Goal: Find contact information: Find contact information

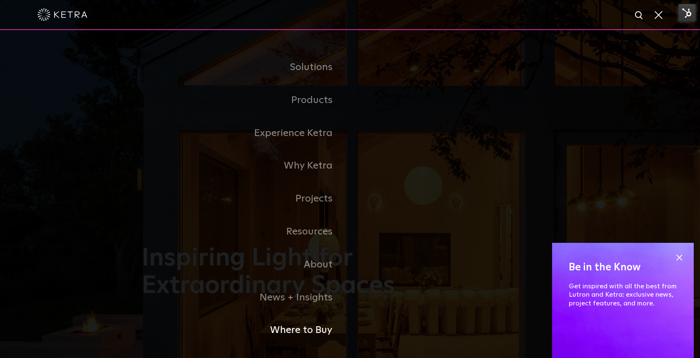
click at [291, 331] on link "Where to Buy" at bounding box center [246, 329] width 208 height 33
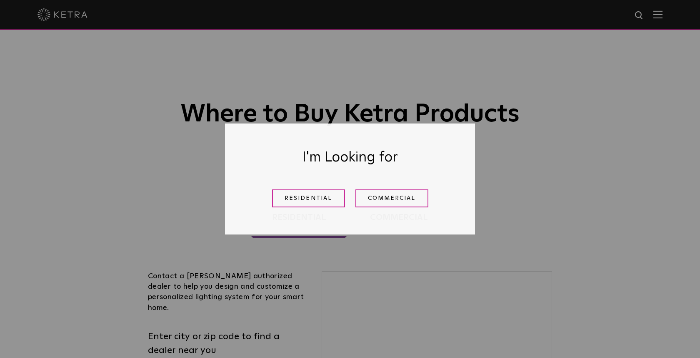
click at [298, 207] on div "Residential Commercial" at bounding box center [350, 198] width 208 height 30
click at [298, 202] on link "Residential" at bounding box center [308, 198] width 73 height 18
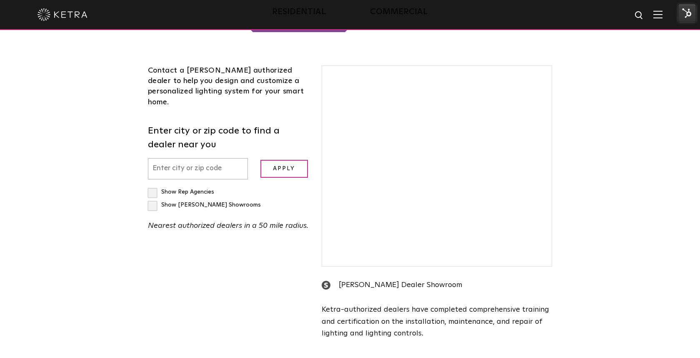
scroll to position [213, 0]
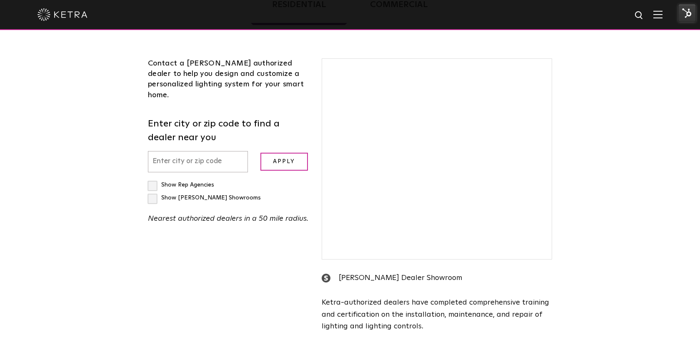
click at [198, 151] on input "text" at bounding box center [198, 161] width 100 height 21
paste input "CRESCENDO AUTOMATION AUDIO VIDEO, LLC"
type input "CRESCENDO AUTOMATION AUDIO VIDEO, LLC"
paste input "70817"
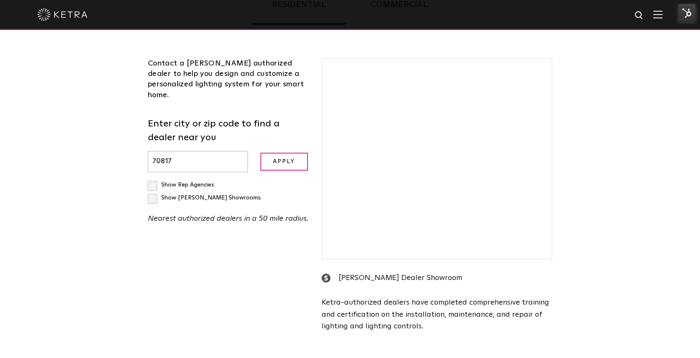
type input "70817"
click at [260, 153] on input "Apply" at bounding box center [284, 162] width 48 height 18
click at [279, 153] on input "Apply" at bounding box center [284, 162] width 48 height 18
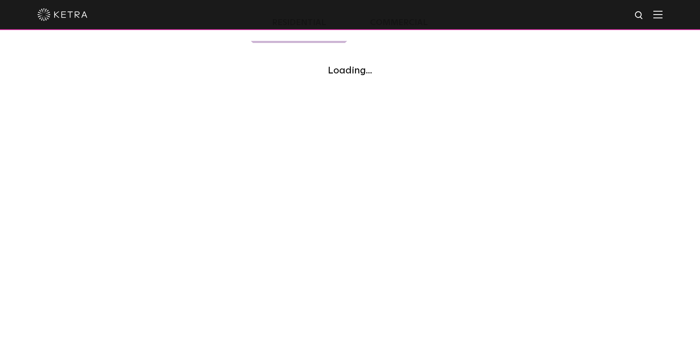
scroll to position [189, 0]
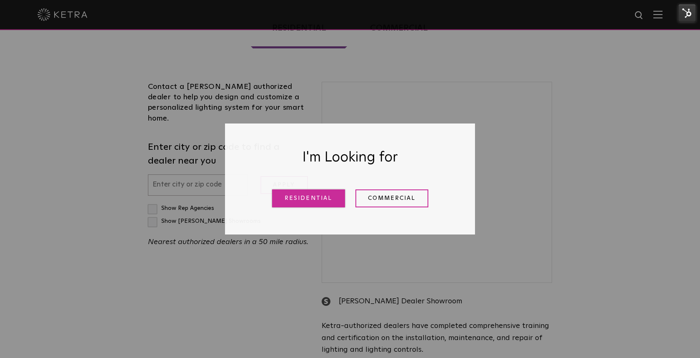
click at [301, 193] on link "Residential" at bounding box center [308, 198] width 73 height 18
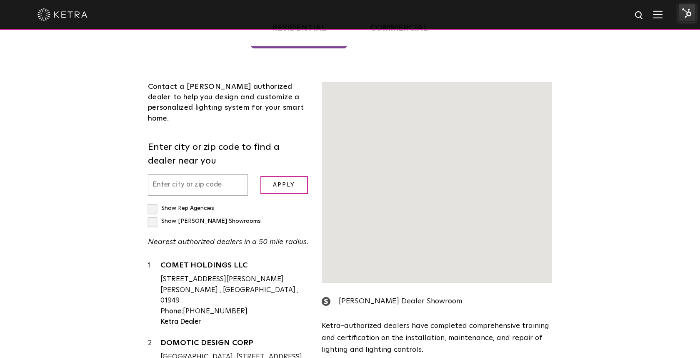
scroll to position [207, 0]
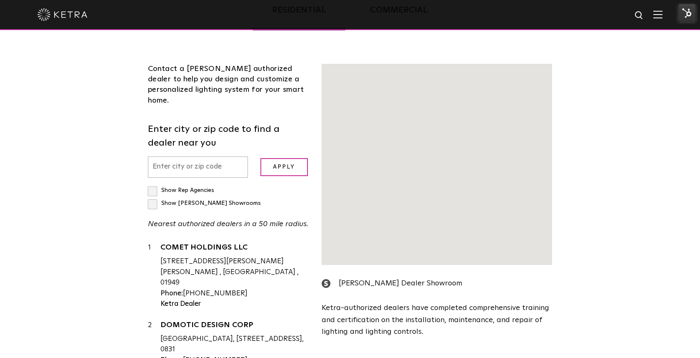
click at [199, 156] on input "text" at bounding box center [198, 166] width 100 height 21
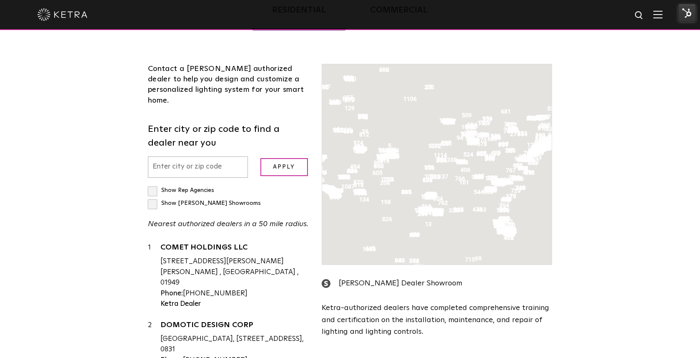
paste input "70817"
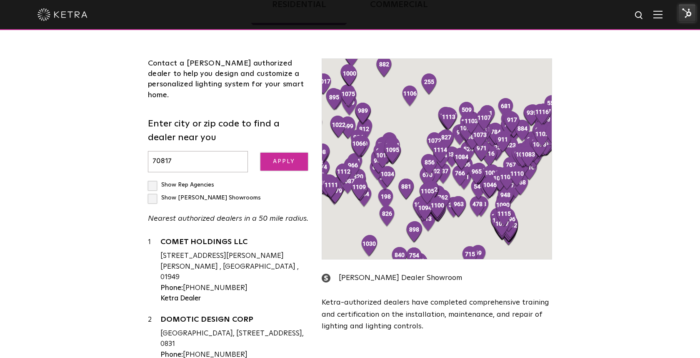
click at [298, 153] on input "Apply" at bounding box center [284, 162] width 48 height 18
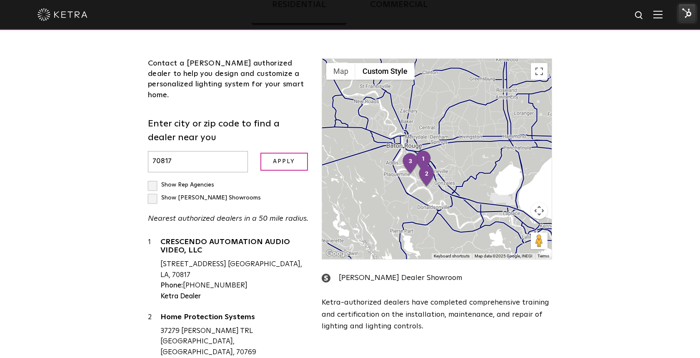
click at [186, 155] on input "70817" at bounding box center [198, 161] width 100 height 21
paste input "0214"
click at [260, 153] on input "Apply" at bounding box center [284, 162] width 48 height 18
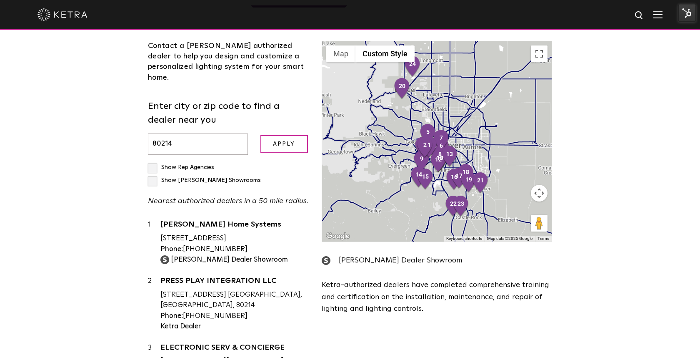
scroll to position [238, 0]
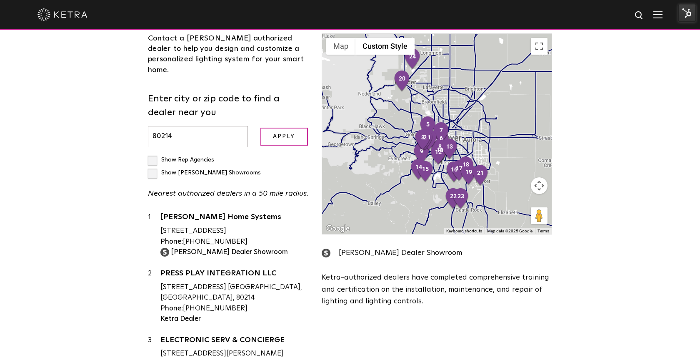
click at [182, 136] on div "Contact a [PERSON_NAME] authorized dealer to help you design and customize a pe…" at bounding box center [229, 209] width 174 height 353
click at [187, 126] on input "80214" at bounding box center [198, 136] width 100 height 21
type input "70817"
click at [260, 128] on input "Apply" at bounding box center [284, 137] width 48 height 18
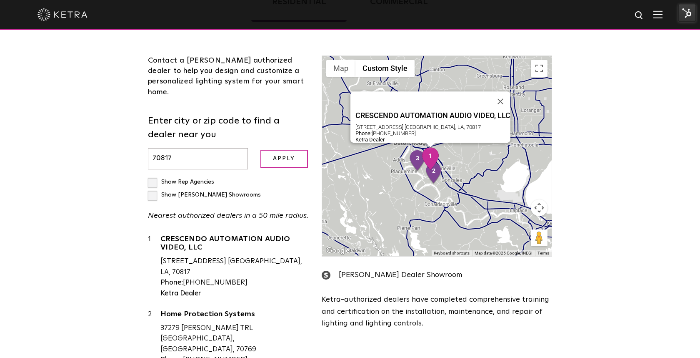
scroll to position [215, 0]
click at [226, 236] on link "CRESCENDO AUTOMATION AUDIO VIDEO, LLC" at bounding box center [234, 245] width 149 height 19
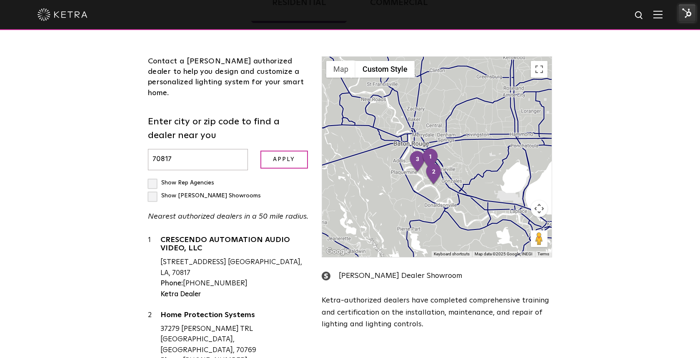
click at [113, 140] on div "Loading... Residential Commercial Contact a [PERSON_NAME] authorized dealer to …" at bounding box center [350, 198] width 700 height 463
drag, startPoint x: 176, startPoint y: 146, endPoint x: 115, endPoint y: 144, distance: 61.3
click at [115, 144] on div "Loading... Residential Commercial Contact a [PERSON_NAME] authorized dealer to …" at bounding box center [350, 198] width 700 height 463
click at [260, 150] on input "Apply" at bounding box center [284, 159] width 48 height 18
